Goal: Task Accomplishment & Management: Complete application form

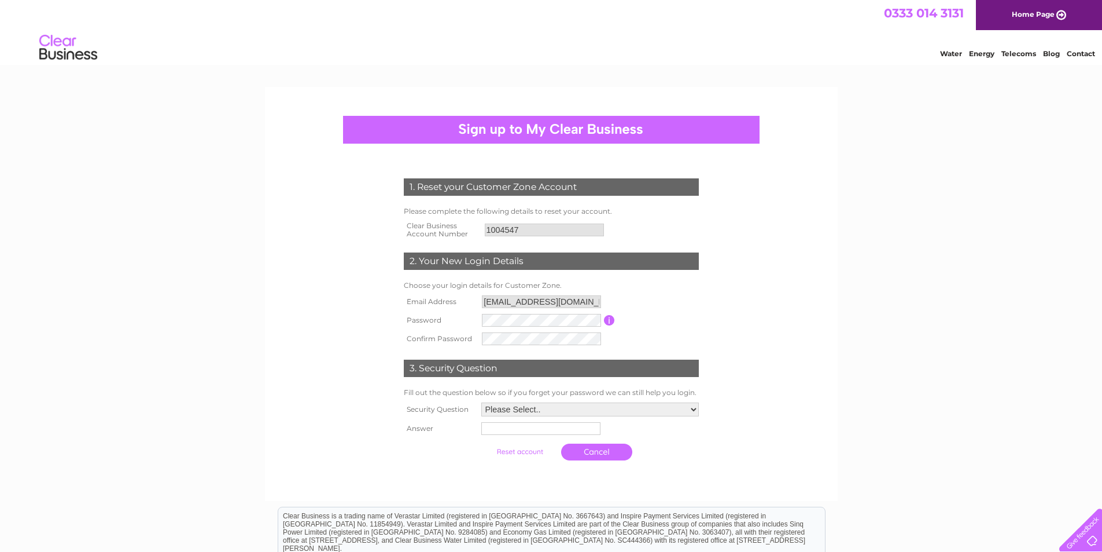
click at [608, 319] on input "button" at bounding box center [609, 320] width 11 height 10
click at [565, 363] on div "3. Security Question" at bounding box center [551, 369] width 295 height 17
click at [568, 411] on select "Please Select.. In what town or city was your first job? In what town or city d…" at bounding box center [590, 409] width 218 height 14
select select "1"
click at [480, 403] on select "Please Select.. In what town or city was your first job? In what town or city d…" at bounding box center [589, 409] width 219 height 15
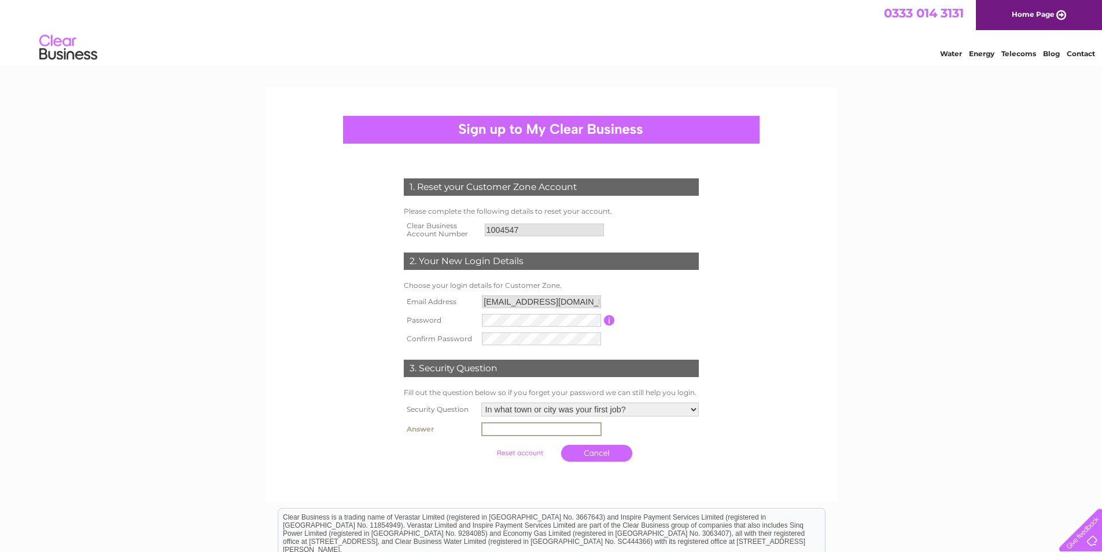
click at [560, 431] on input "text" at bounding box center [541, 429] width 120 height 14
type input "[PERSON_NAME]"
click at [522, 450] on input "submit" at bounding box center [519, 451] width 71 height 16
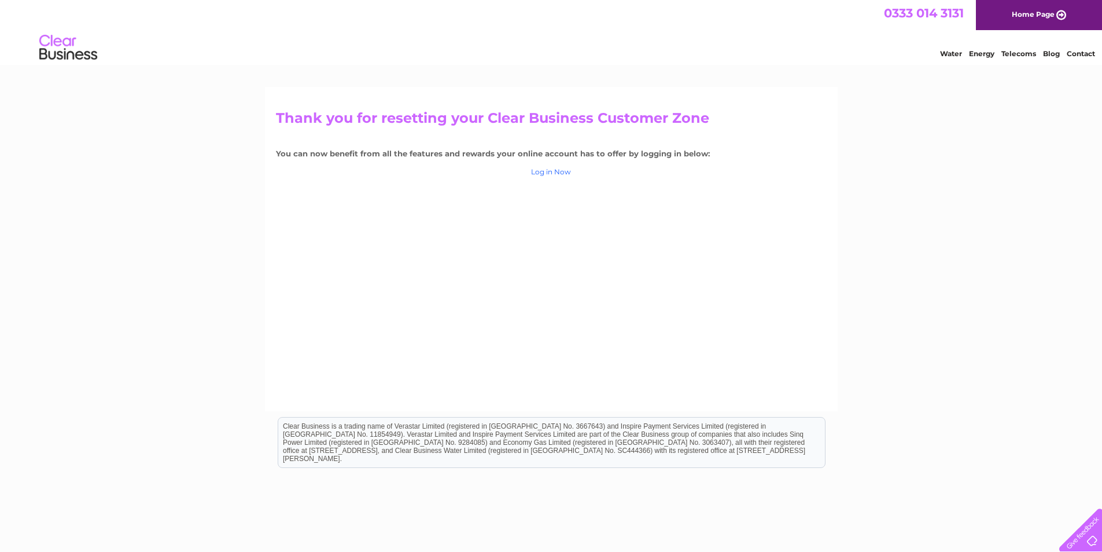
click at [561, 171] on link "Log in Now" at bounding box center [551, 171] width 40 height 9
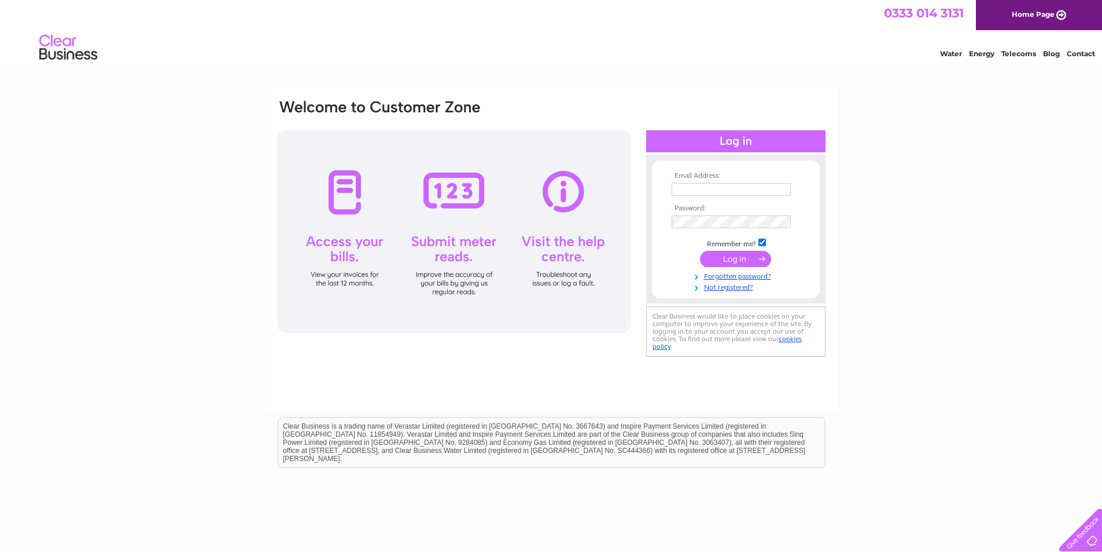
type input "[EMAIL_ADDRESS][DOMAIN_NAME]"
click at [740, 259] on input "submit" at bounding box center [735, 259] width 71 height 16
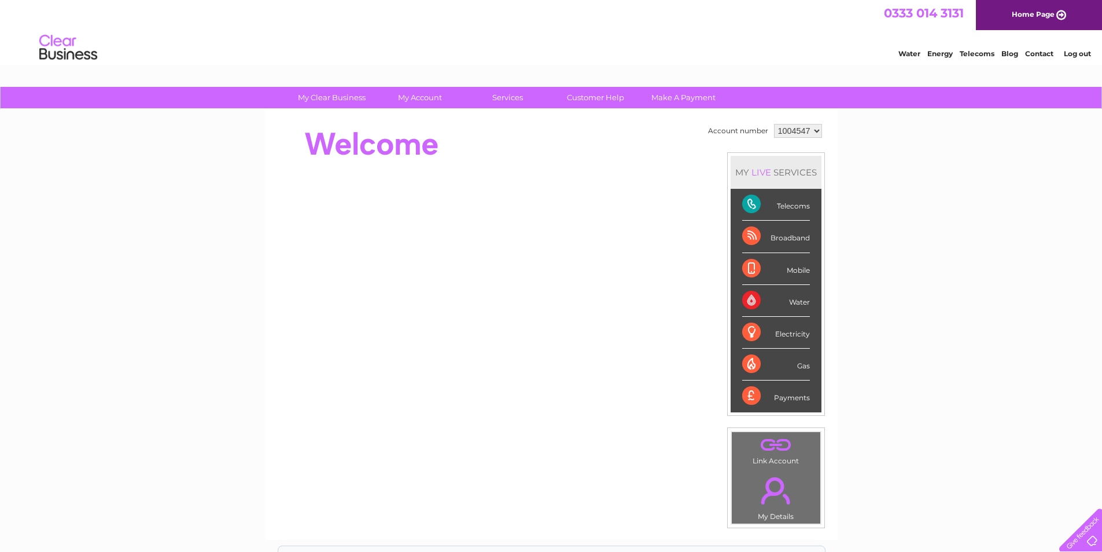
click at [816, 129] on select "1004547" at bounding box center [798, 131] width 48 height 14
